Goal: Find specific page/section: Find specific page/section

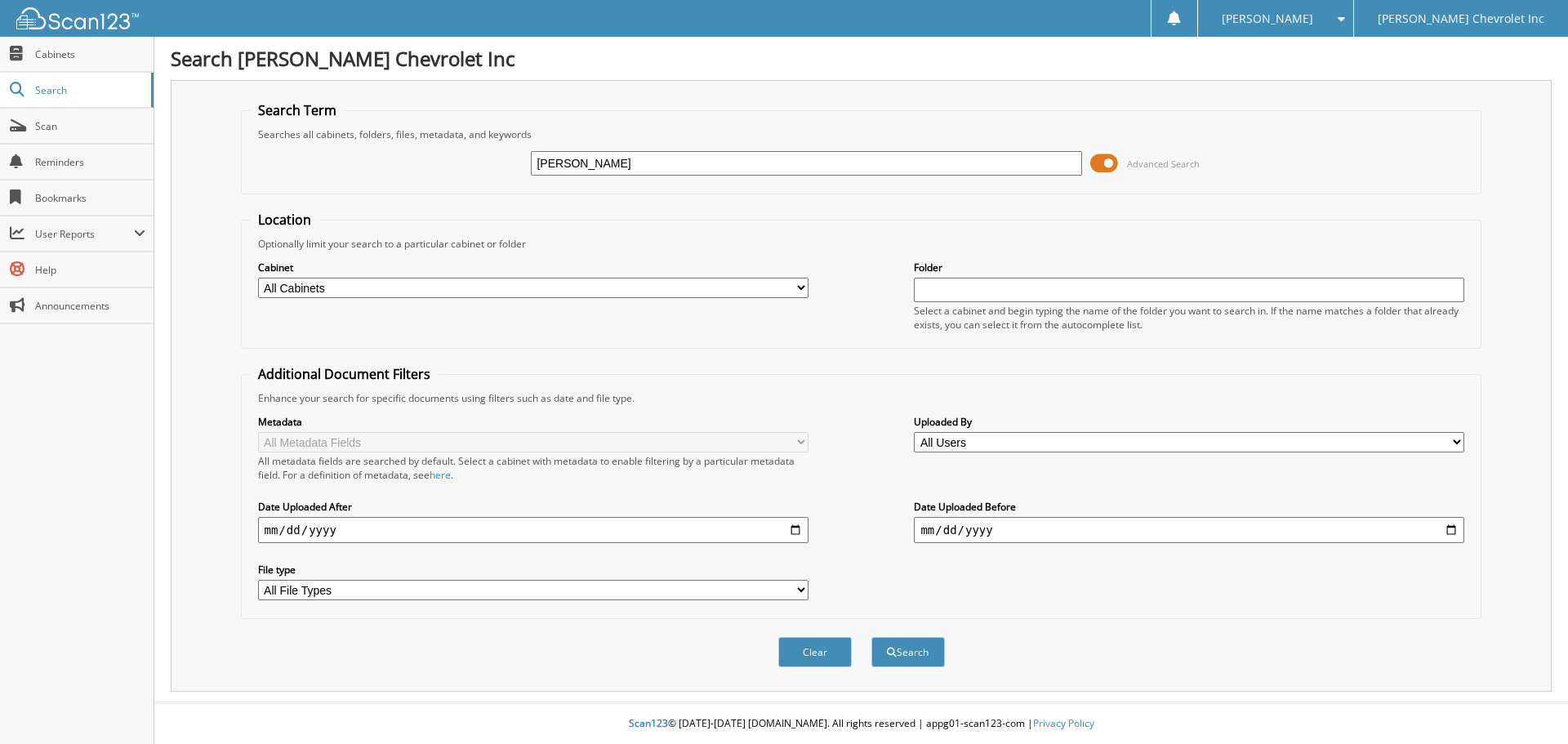
type input "[PERSON_NAME]"
click at [871, 636] on button "Search" at bounding box center [908, 652] width 74 height 30
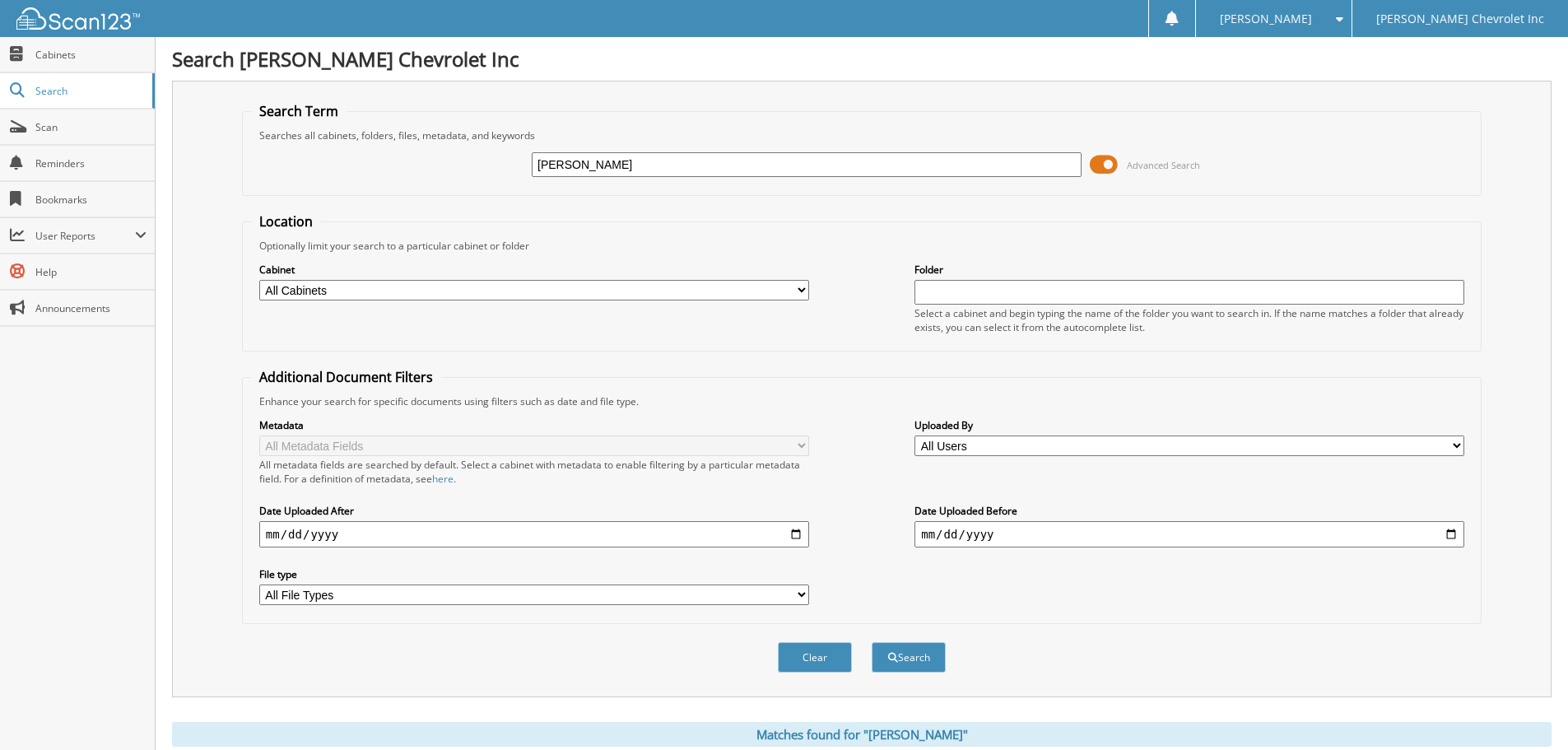
click at [611, 161] on input "[PERSON_NAME]" at bounding box center [806, 164] width 549 height 24
type input "[PERSON_NAME]"
click at [871, 642] on button "Search" at bounding box center [908, 657] width 74 height 31
click at [564, 164] on input "[PERSON_NAME]" at bounding box center [806, 164] width 549 height 24
type input "[PERSON_NAME]"
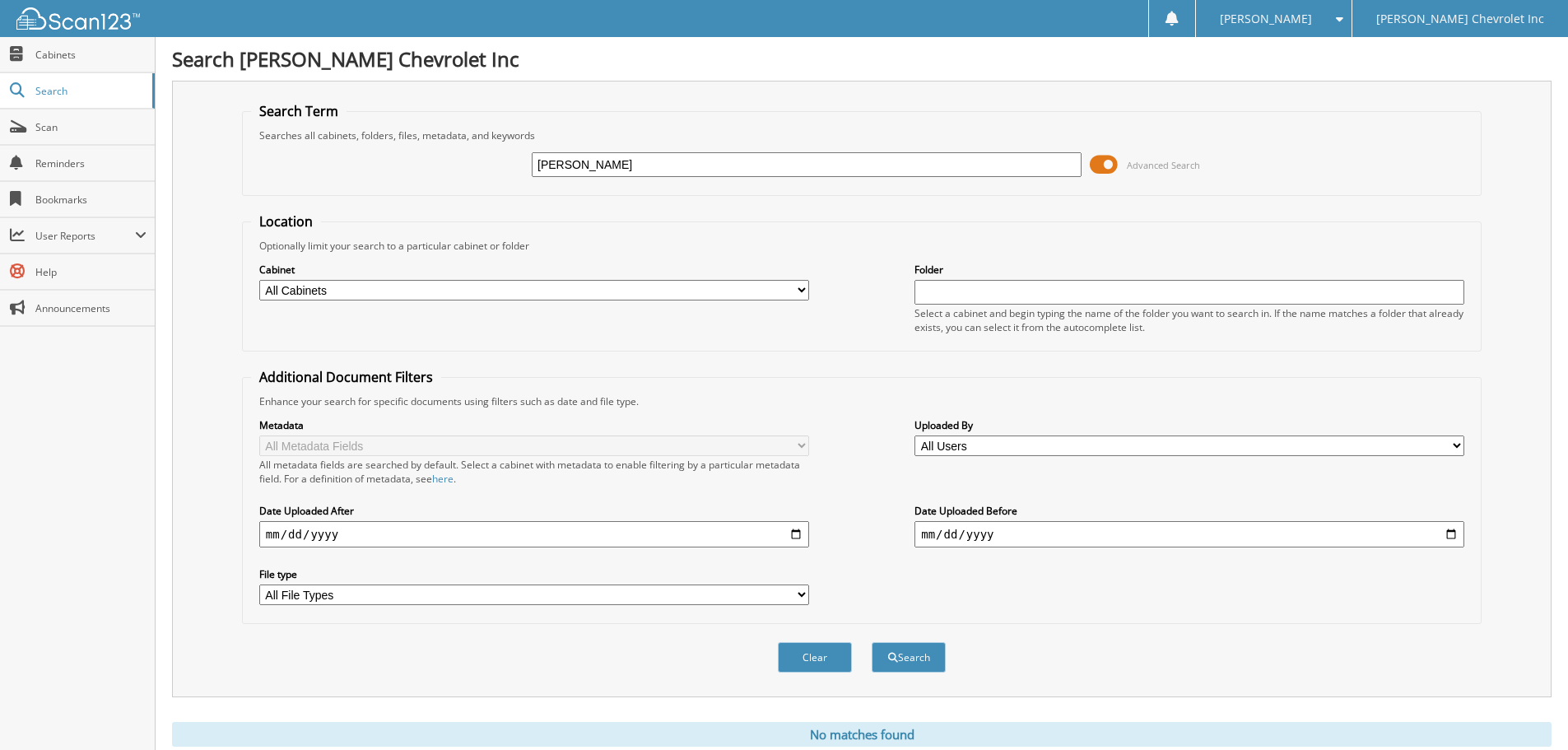
click at [871, 642] on button "Search" at bounding box center [908, 657] width 74 height 31
drag, startPoint x: 679, startPoint y: 164, endPoint x: 502, endPoint y: 164, distance: 177.0
click at [502, 164] on div "dennis cyr Advanced Search" at bounding box center [861, 164] width 1221 height 44
type input "c"
click at [540, 206] on form "Search Term Searches all cabinets, folders, files, metadata, and keywords Advan…" at bounding box center [861, 396] width 1239 height 588
